Goal: Task Accomplishment & Management: Use online tool/utility

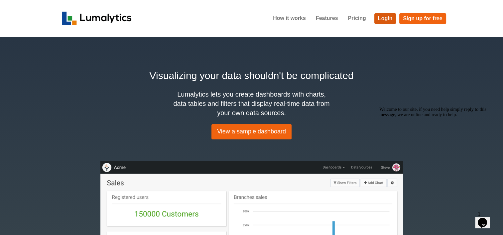
click at [382, 17] on link "Login" at bounding box center [385, 18] width 22 height 11
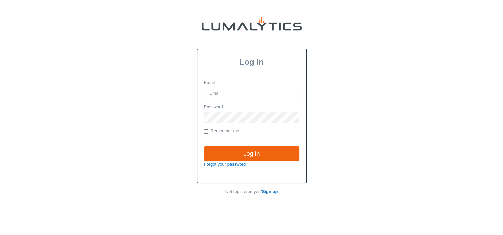
click at [229, 93] on input "Email" at bounding box center [251, 93] width 95 height 11
type input "[EMAIL_ADDRESS][DOMAIN_NAME]"
click at [204, 147] on input "Log In" at bounding box center [251, 154] width 95 height 15
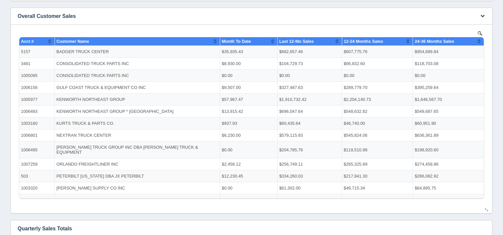
scroll to position [22, 0]
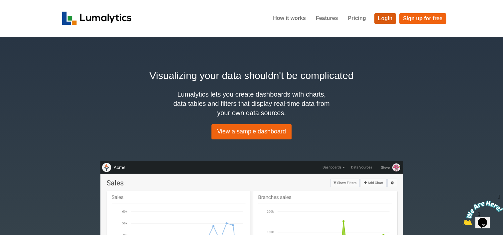
click at [382, 23] on link "Login" at bounding box center [385, 18] width 22 height 11
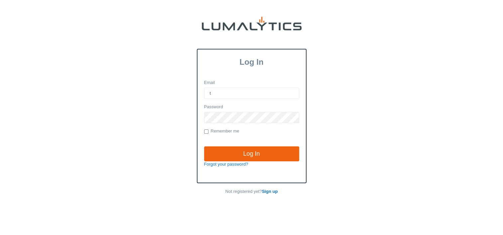
type input "[EMAIL_ADDRESS][DOMAIN_NAME]"
click at [204, 147] on input "Log In" at bounding box center [251, 154] width 95 height 15
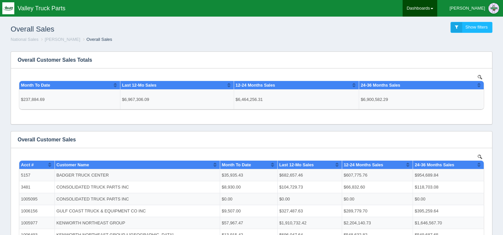
click at [437, 7] on link "Dashboards" at bounding box center [419, 8] width 35 height 17
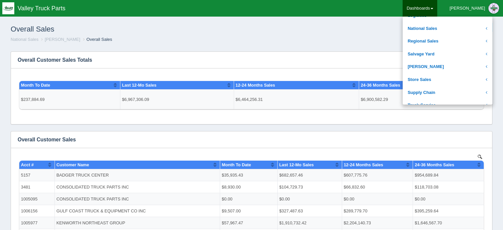
scroll to position [149, 0]
click at [448, 27] on link "National Sales" at bounding box center [447, 28] width 90 height 13
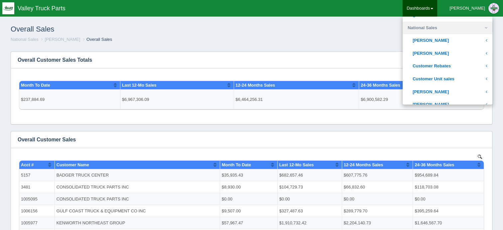
scroll to position [119, 0]
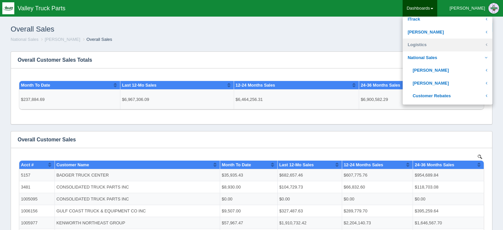
click at [455, 45] on link "Logistics" at bounding box center [447, 45] width 90 height 13
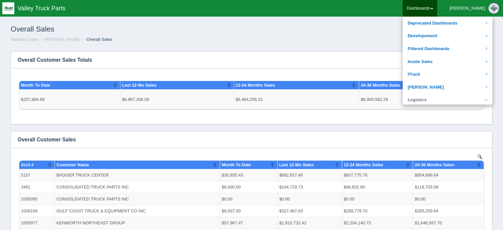
scroll to position [92, 0]
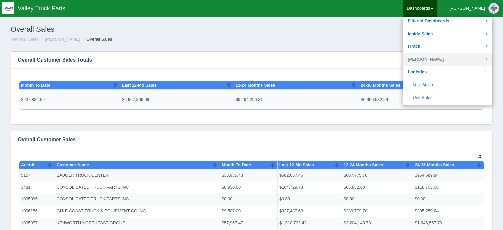
click at [459, 58] on link "[PERSON_NAME]" at bounding box center [447, 59] width 90 height 13
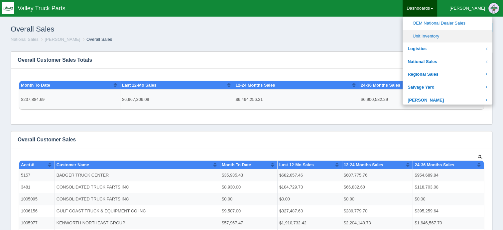
click at [453, 30] on link "Unit Inventory" at bounding box center [447, 36] width 90 height 13
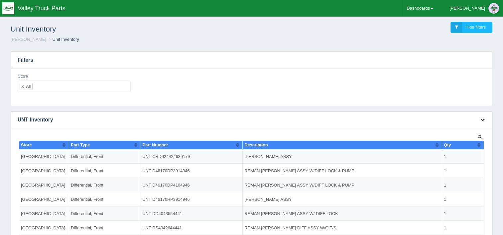
click at [484, 122] on button "button" at bounding box center [482, 120] width 9 height 10
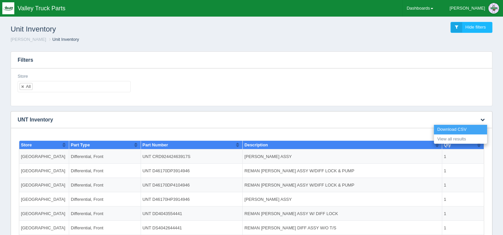
click at [468, 129] on link "Download CSV" at bounding box center [460, 130] width 53 height 10
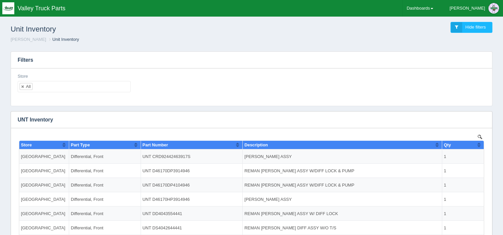
click at [461, 89] on div "Store All No matches found All None 11-[GEOGRAPHIC_DATA] 12-[GEOGRAPHIC_DATA] 1…" at bounding box center [251, 85] width 473 height 24
click at [480, 118] on icon "button" at bounding box center [482, 120] width 4 height 4
click at [453, 140] on link "View all results" at bounding box center [460, 140] width 53 height 10
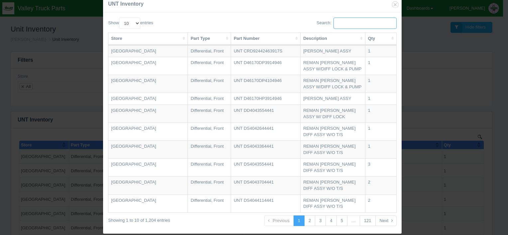
click at [347, 24] on input "Search:" at bounding box center [364, 23] width 63 height 11
paste input "DS4023704441"
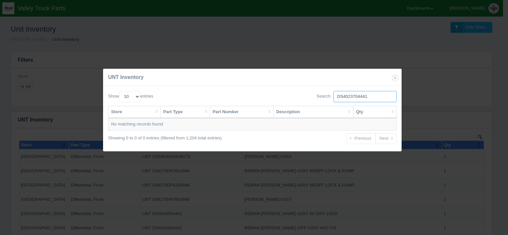
type input "DS4023704441"
